Goal: Task Accomplishment & Management: Use online tool/utility

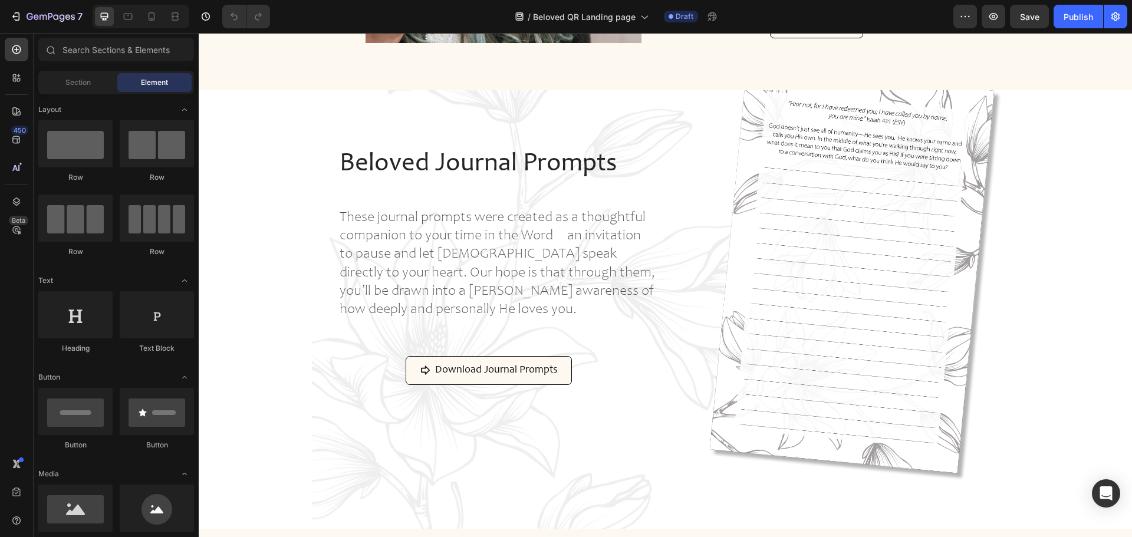
scroll to position [945, 0]
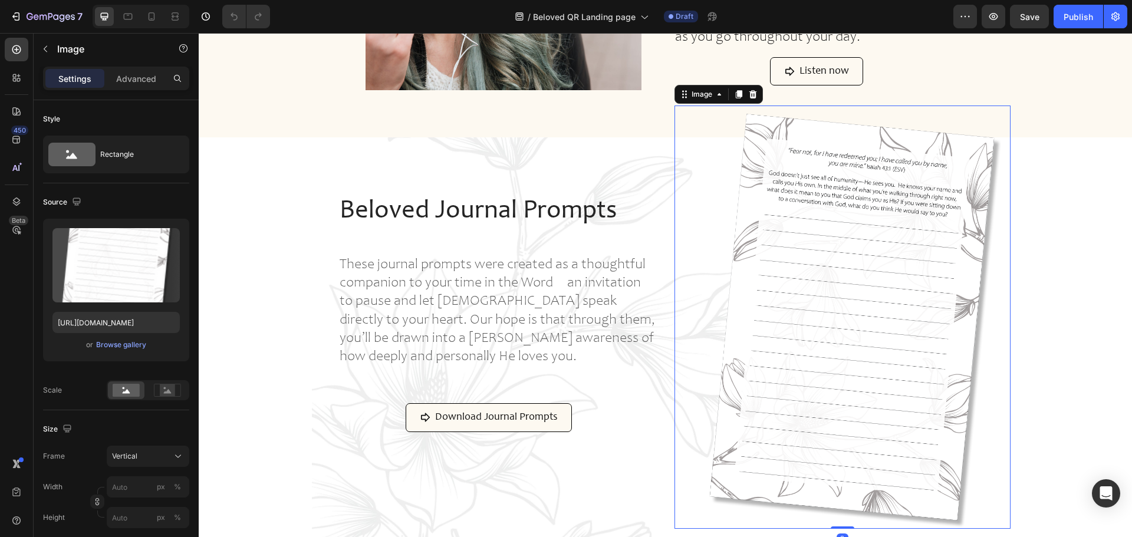
click at [885, 257] on img at bounding box center [851, 317] width 317 height 423
click at [774, 243] on img at bounding box center [851, 317] width 317 height 423
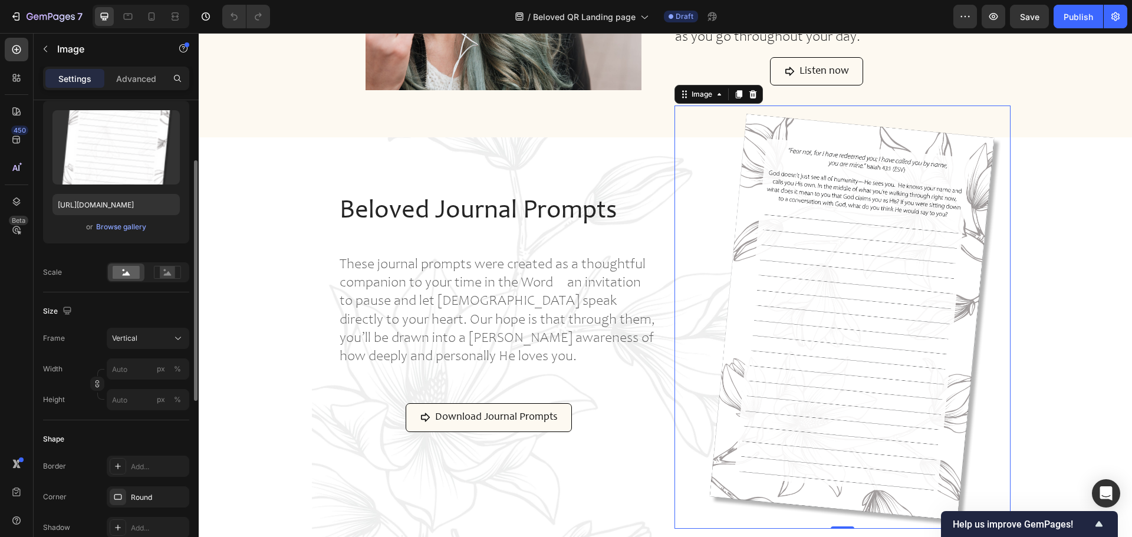
scroll to position [59, 0]
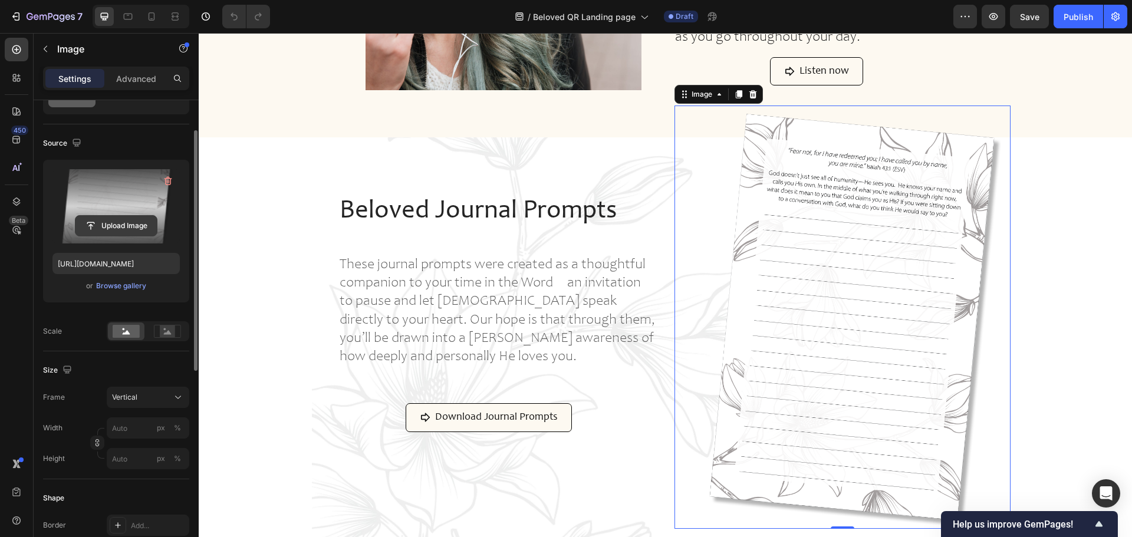
click at [111, 228] on input "file" at bounding box center [115, 226] width 81 height 20
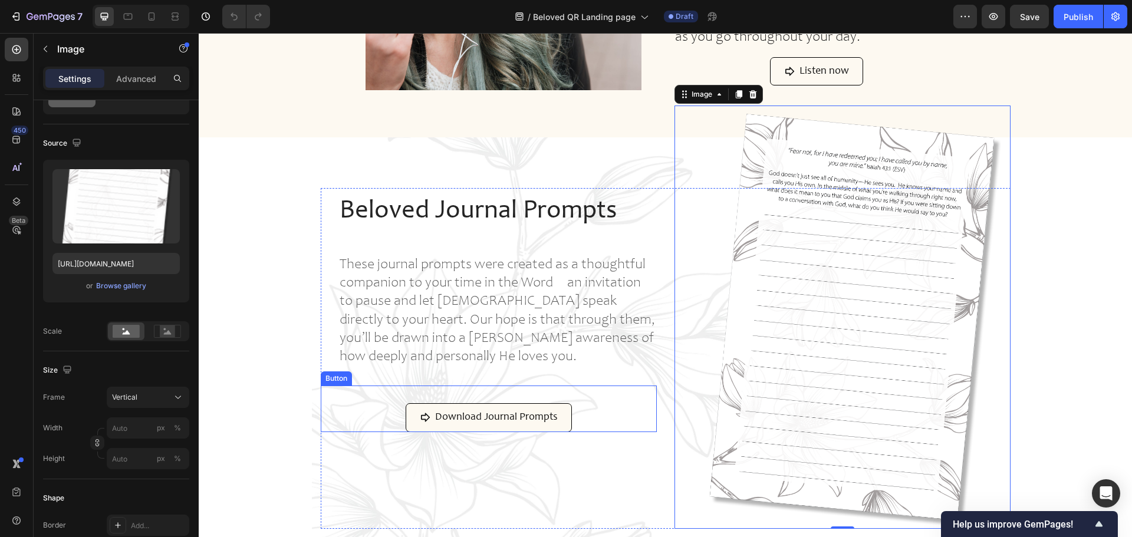
click at [621, 422] on div "Download Journal Prompts Button" at bounding box center [489, 409] width 336 height 46
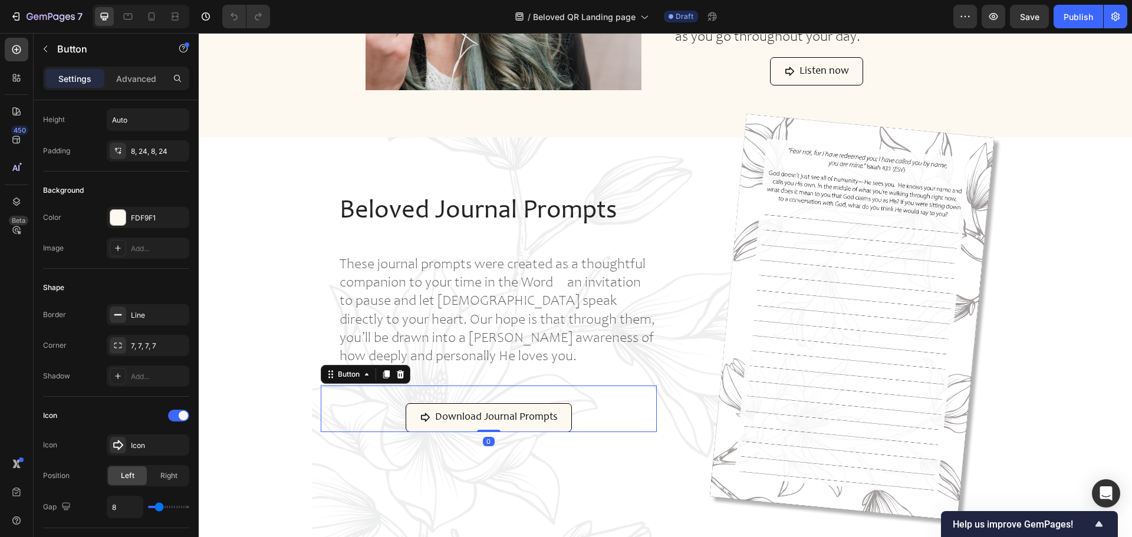
scroll to position [0, 0]
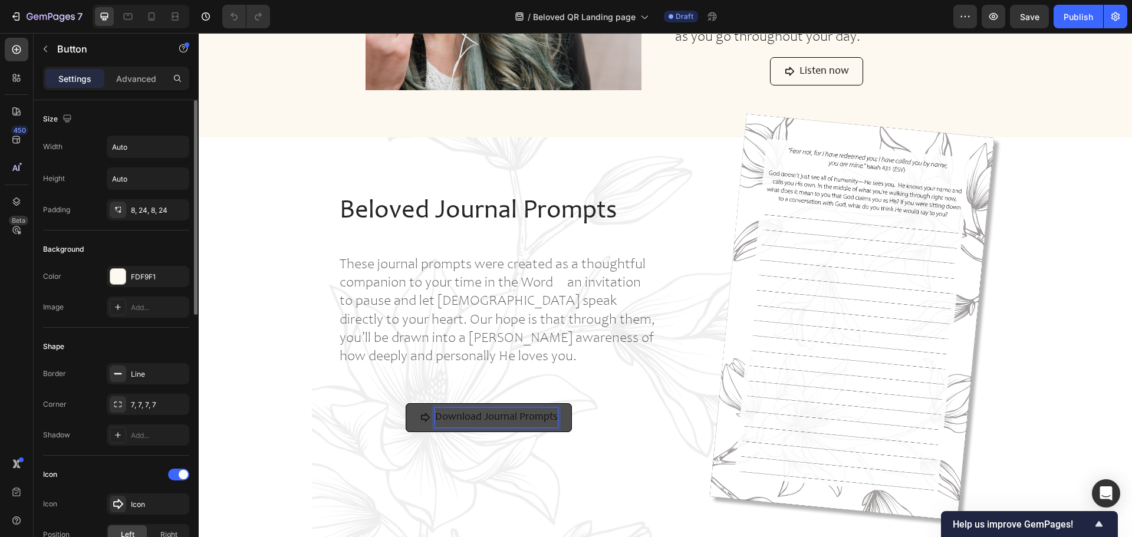
click at [534, 417] on p "Download Journal Prompts" at bounding box center [496, 417] width 123 height 19
click at [410, 420] on link "Download Journal Prompts" at bounding box center [489, 417] width 166 height 28
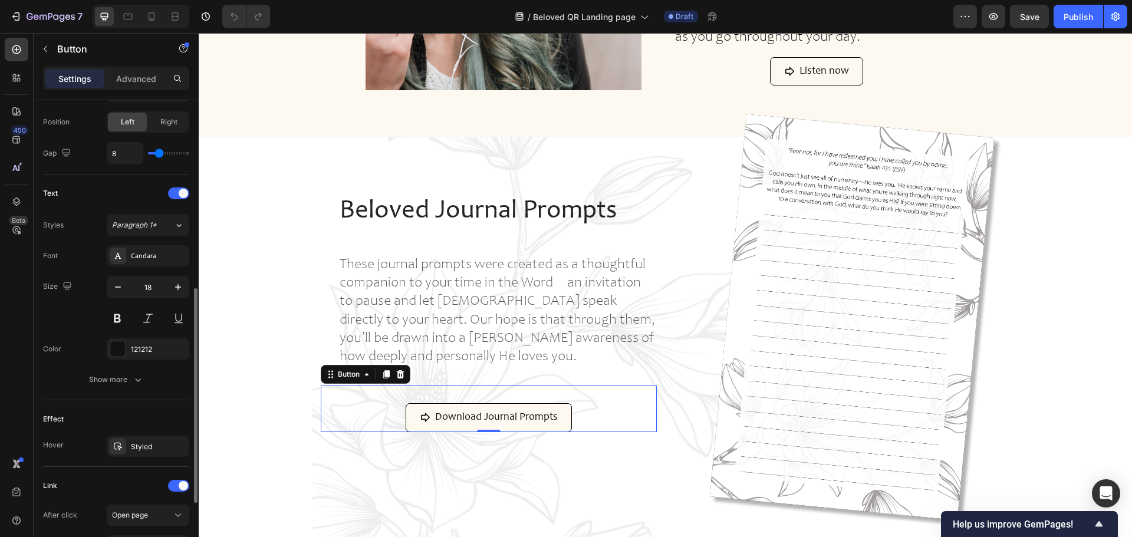
scroll to position [560, 0]
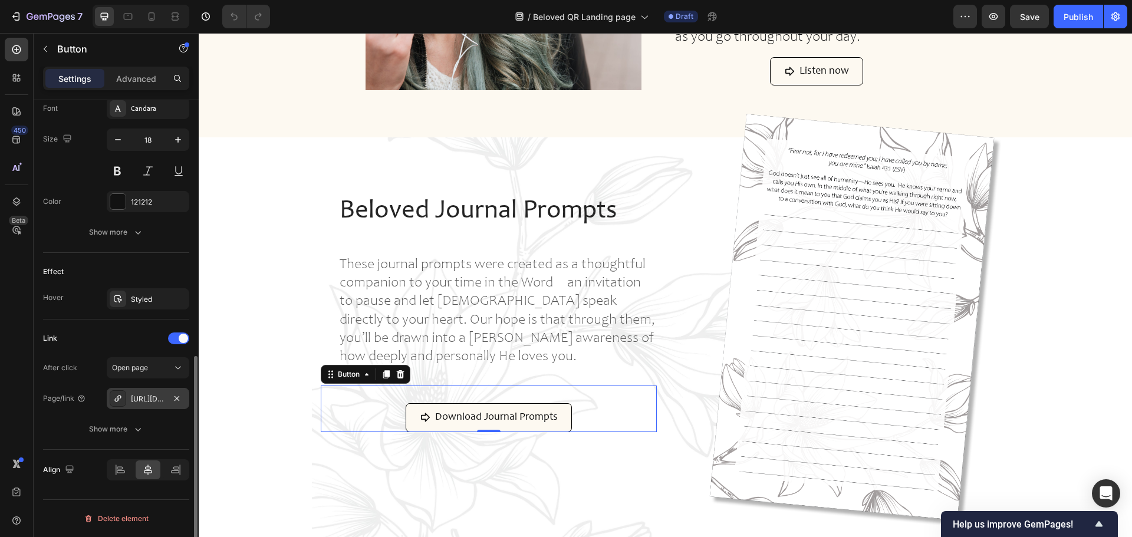
click at [144, 397] on div "[URL][DOMAIN_NAME]" at bounding box center [148, 399] width 34 height 11
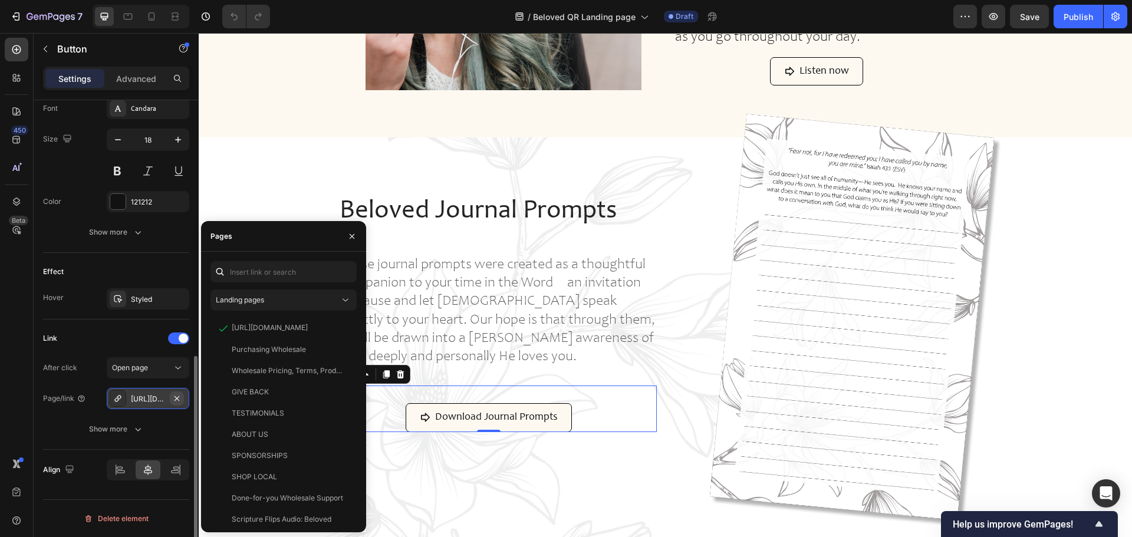
click at [179, 398] on icon "button" at bounding box center [176, 398] width 9 height 9
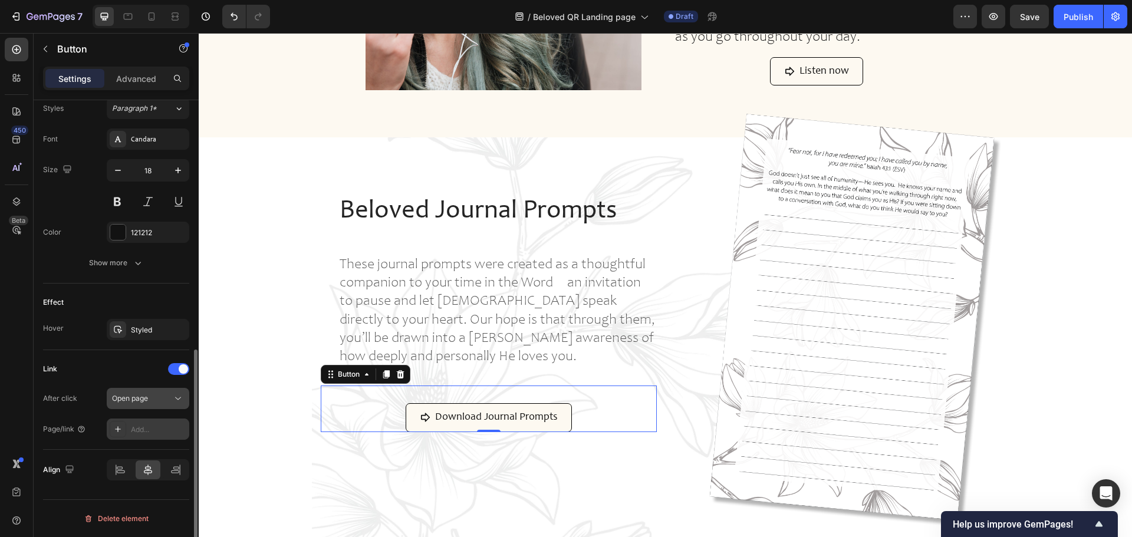
scroll to position [529, 0]
click at [176, 398] on icon at bounding box center [178, 398] width 6 height 3
click at [137, 427] on div "Add..." at bounding box center [158, 429] width 55 height 11
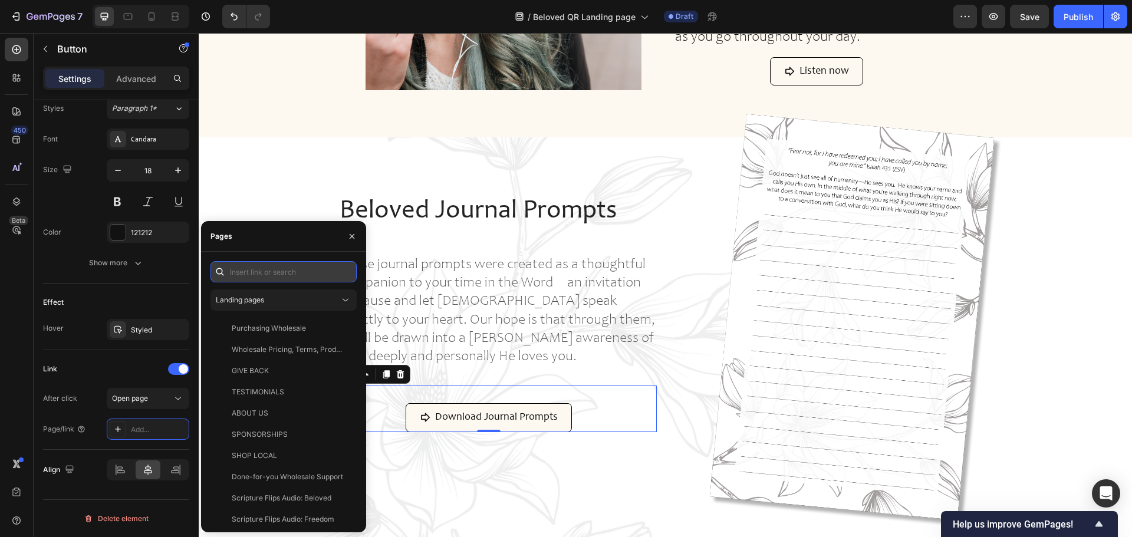
paste input "[URL][DOMAIN_NAME]"
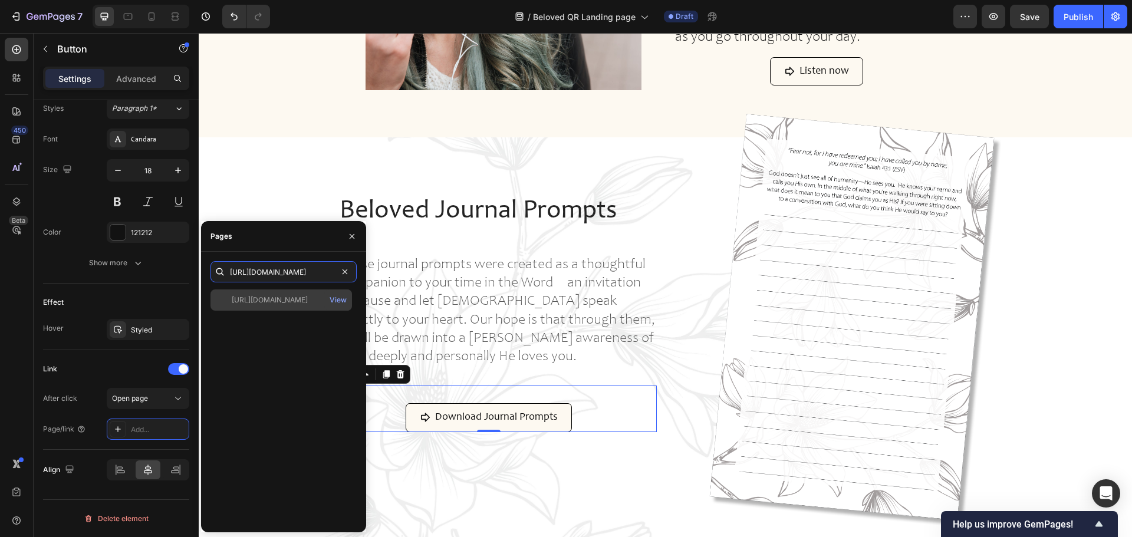
type input "[URL][DOMAIN_NAME]"
click at [287, 300] on div "[URL][DOMAIN_NAME]" at bounding box center [270, 300] width 76 height 11
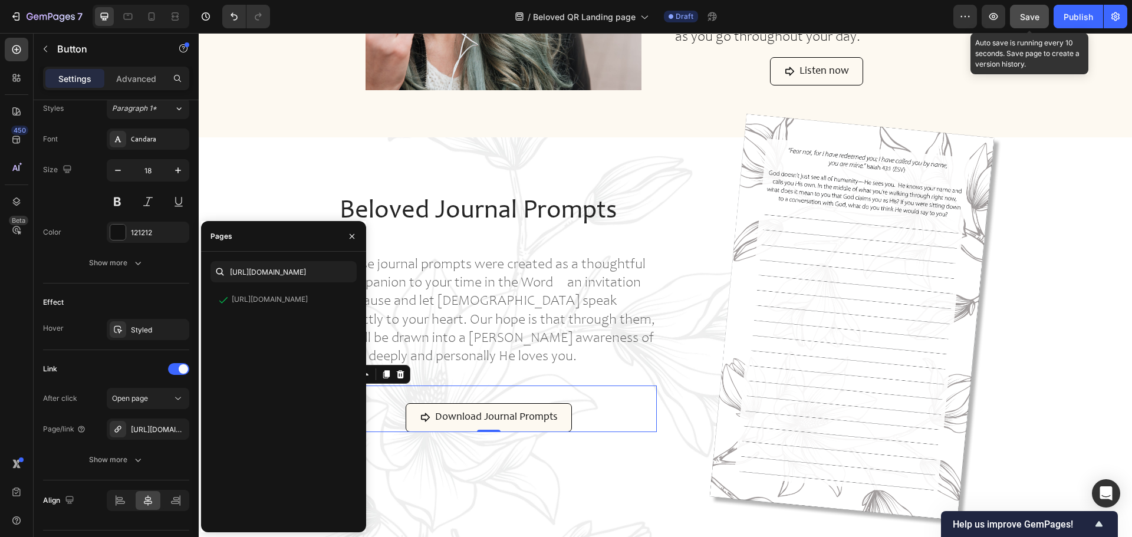
click at [1030, 14] on span "Save" at bounding box center [1029, 17] width 19 height 10
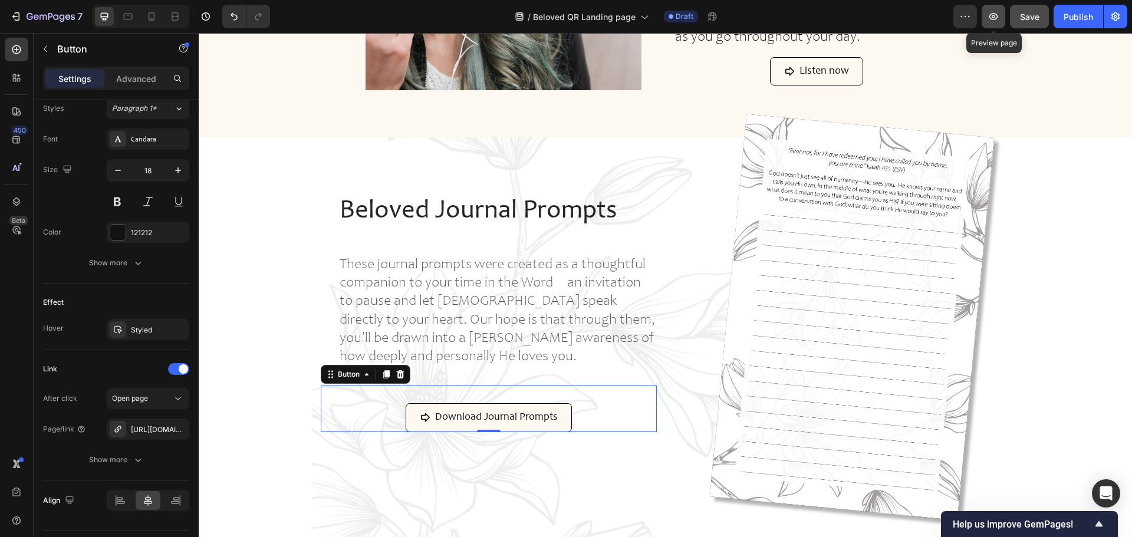
click at [997, 20] on icon "button" at bounding box center [993, 17] width 12 height 12
click at [17, 15] on icon "button" at bounding box center [16, 17] width 12 height 12
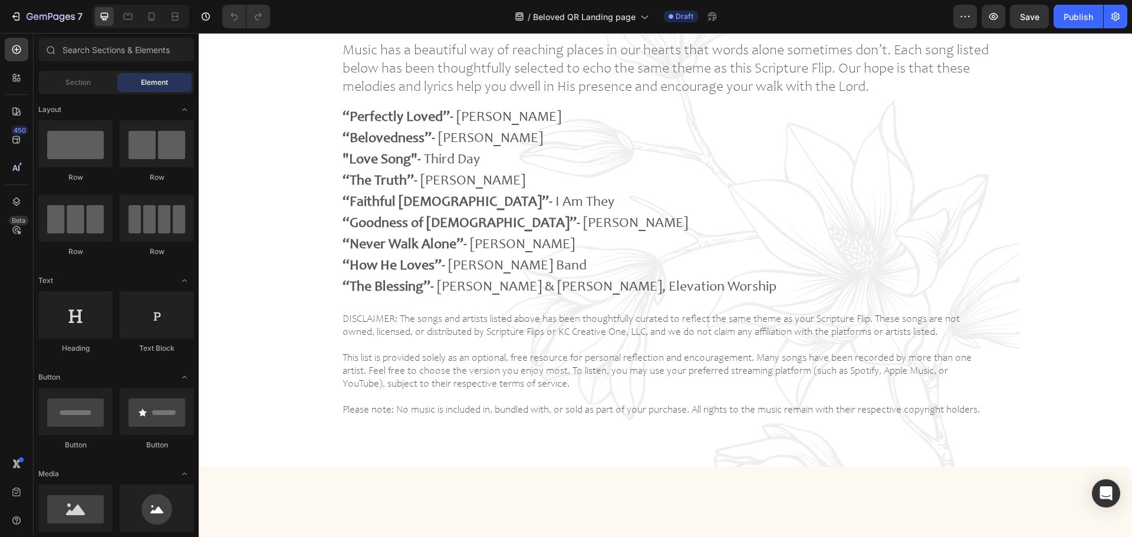
scroll to position [2181, 0]
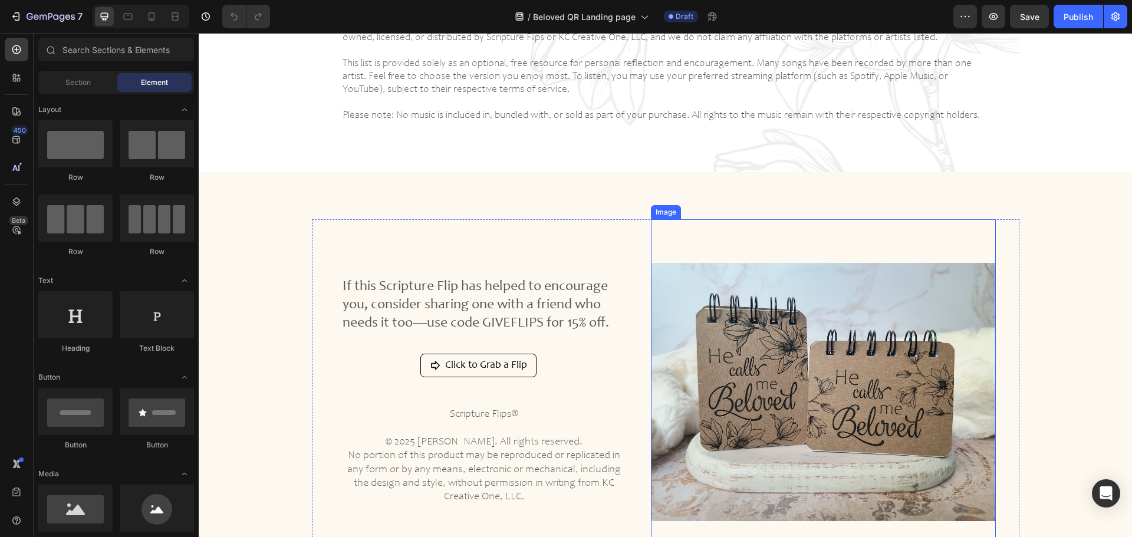
click at [769, 342] on img at bounding box center [823, 391] width 345 height 345
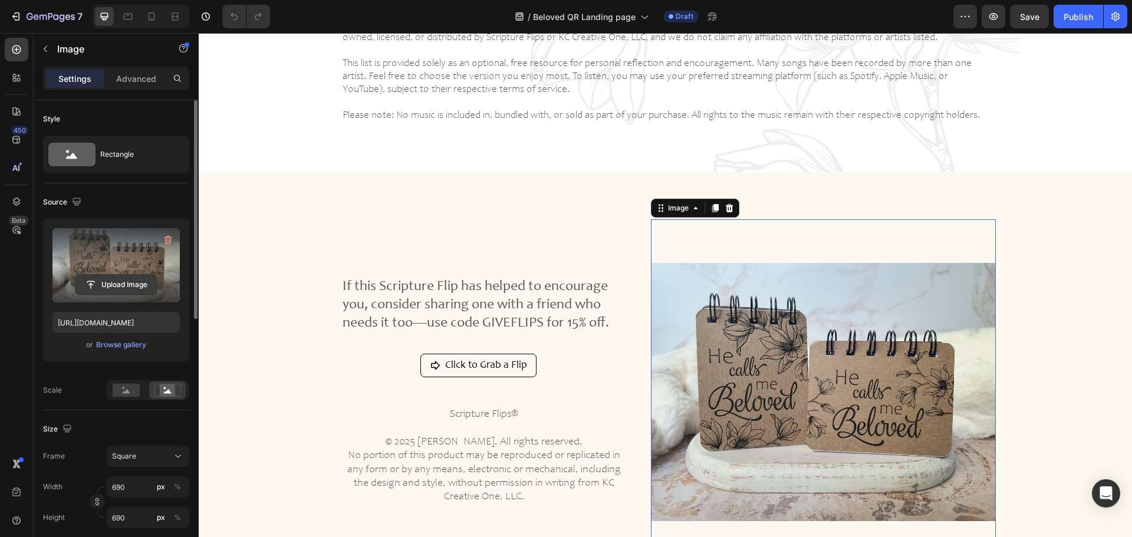
click at [118, 285] on input "file" at bounding box center [115, 285] width 81 height 20
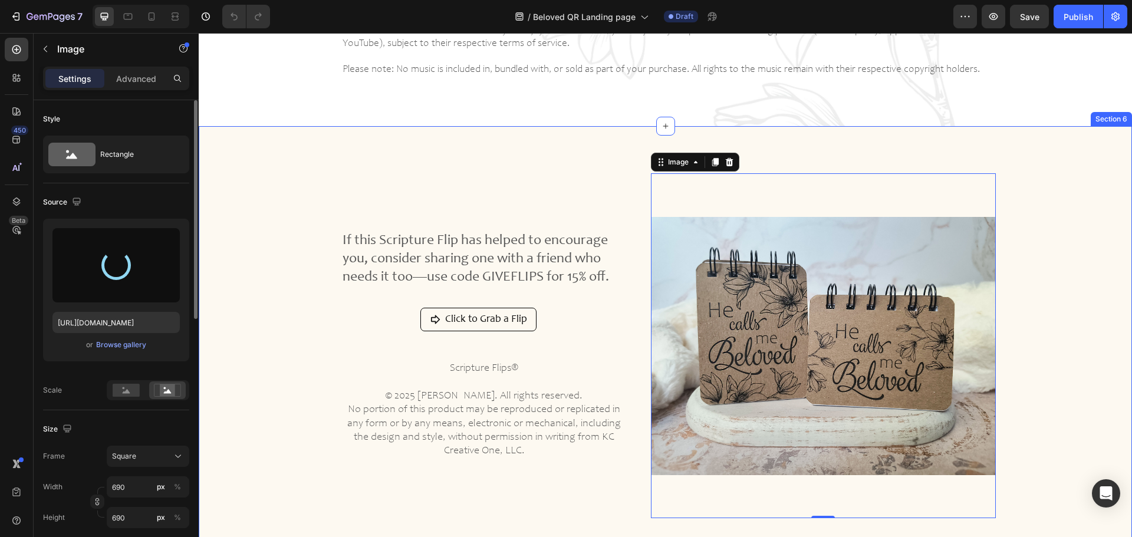
scroll to position [2240, 0]
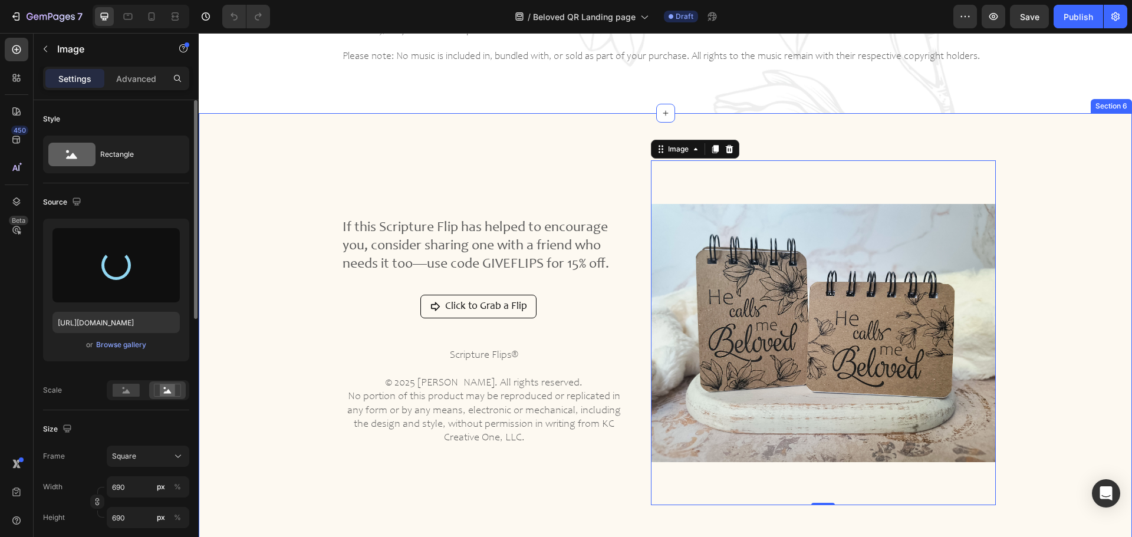
type input "https://cdn.shopify.com/s/files/1/0019/1542/0745/files/gempages_540098380676727…"
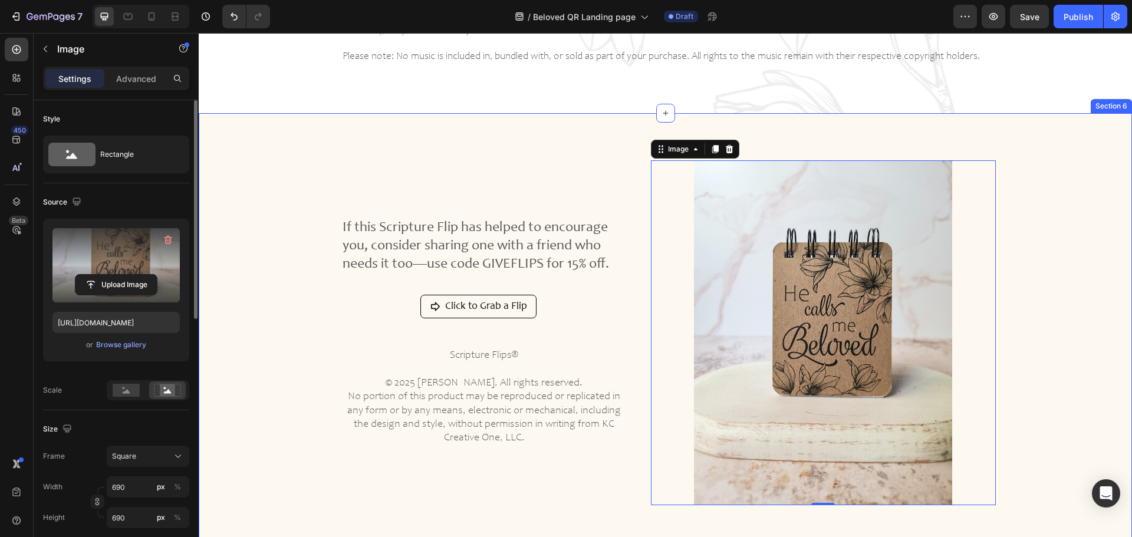
click at [277, 251] on div "If this Scripture Flip has helped to encourage you, consider sharing one with a…" at bounding box center [666, 337] width 916 height 354
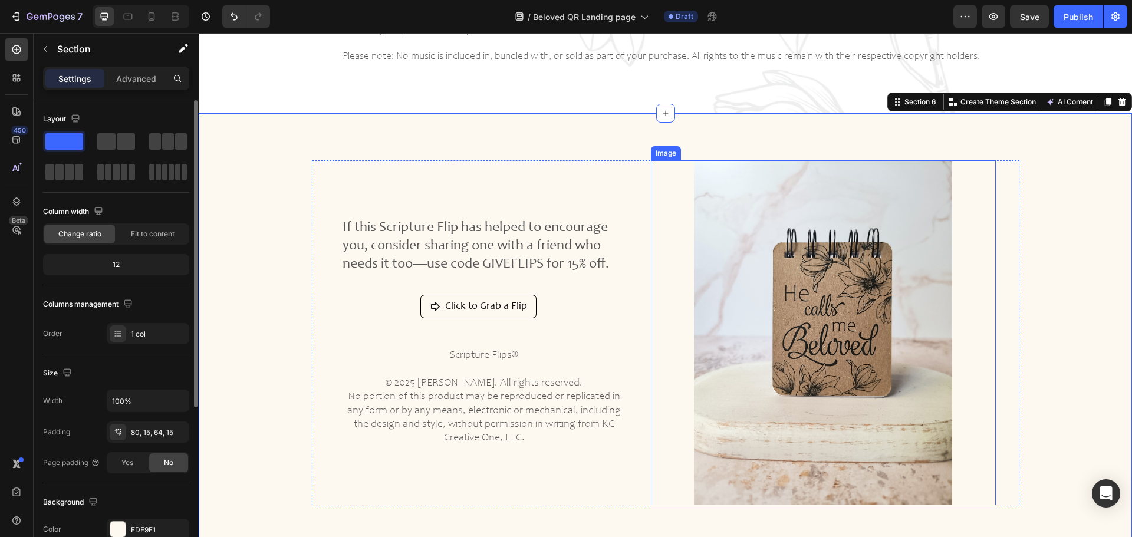
click at [834, 344] on img at bounding box center [823, 332] width 345 height 345
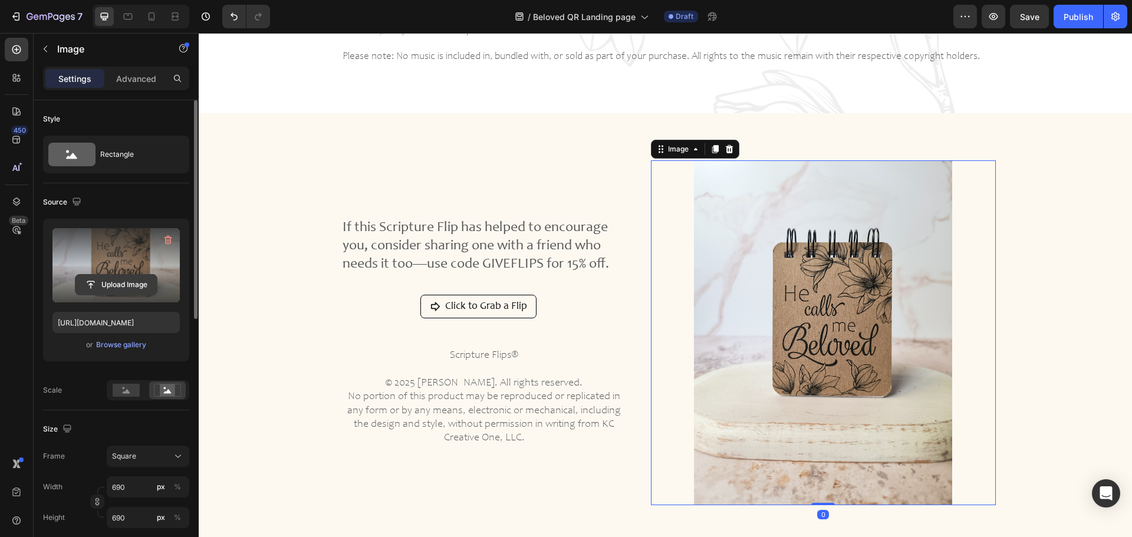
click at [124, 283] on input "file" at bounding box center [115, 285] width 81 height 20
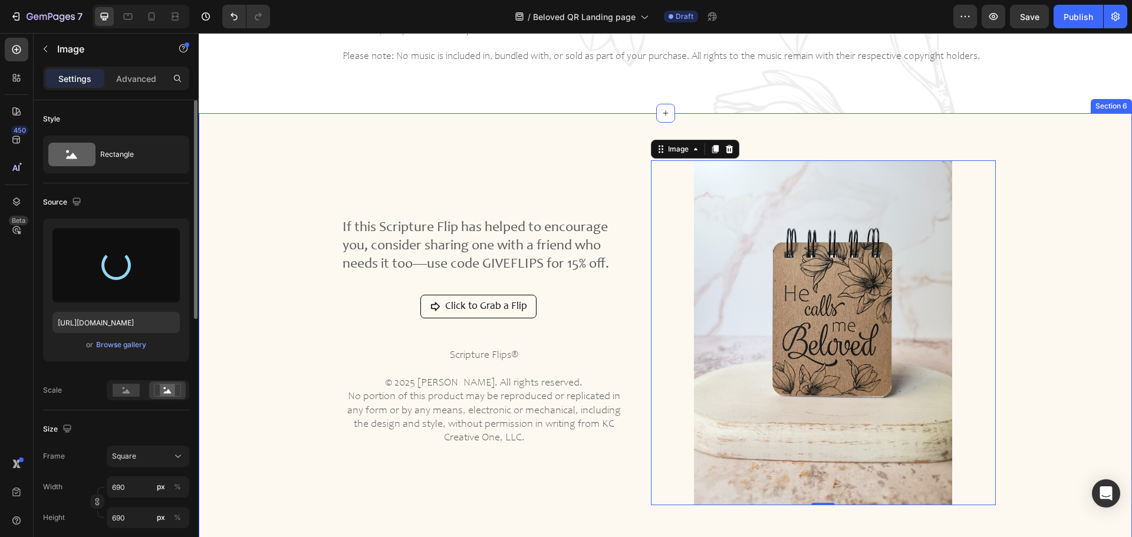
type input "https://cdn.shopify.com/s/files/1/0019/1542/0745/files/gempages_540098380676727…"
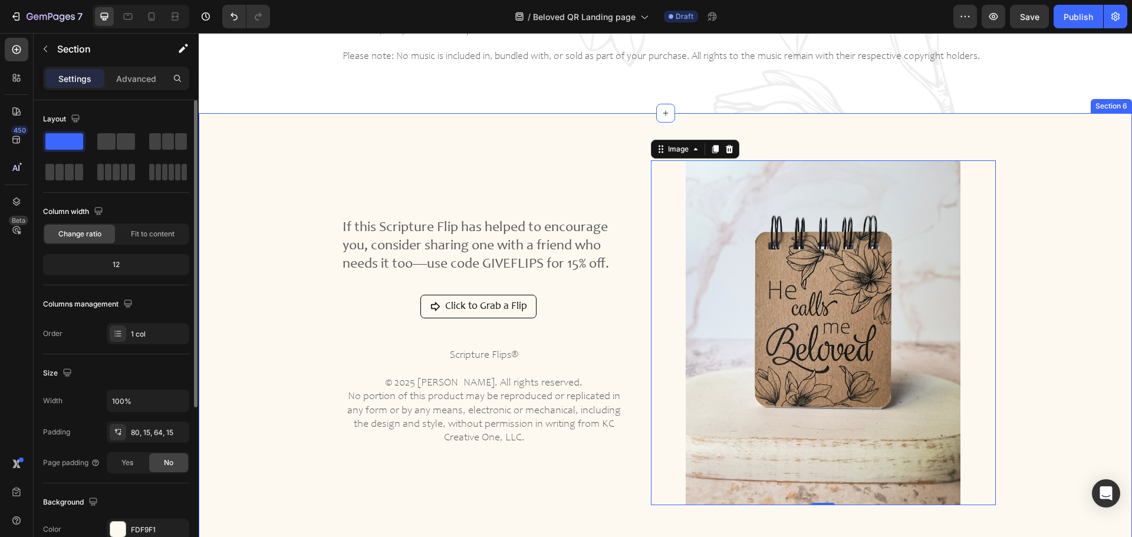
click at [248, 233] on div "If this Scripture Flip has helped to encourage you, consider sharing one with a…" at bounding box center [666, 337] width 916 height 354
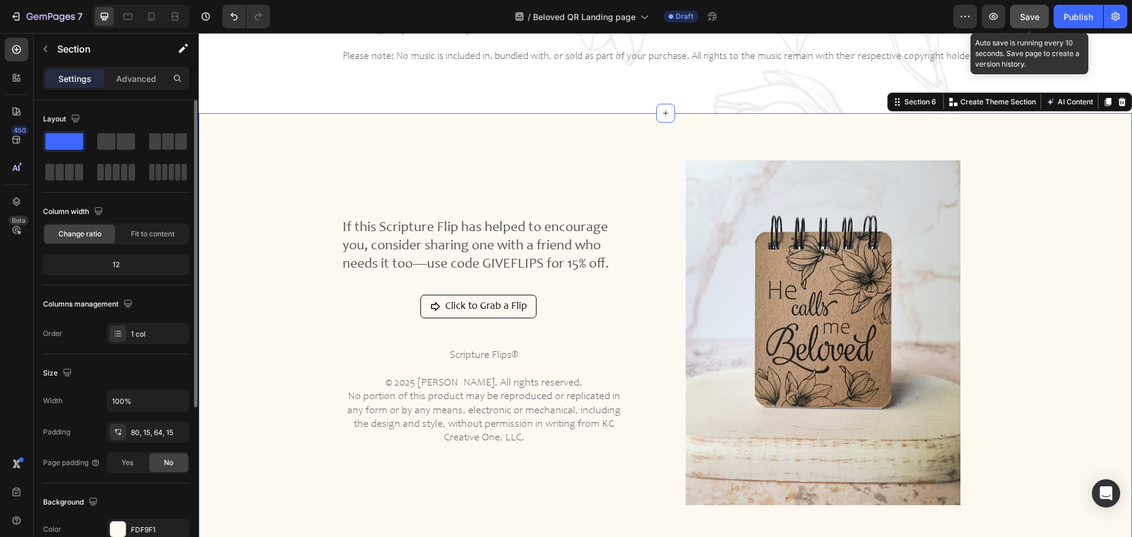
click at [1028, 16] on span "Save" at bounding box center [1029, 17] width 19 height 10
